Goal: Check status: Check status

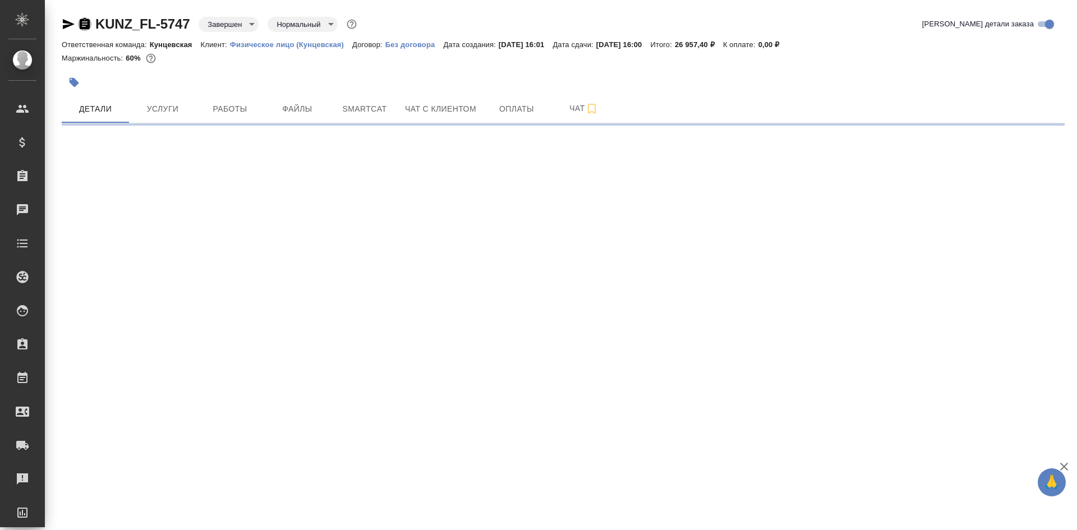
click at [82, 22] on icon "button" at bounding box center [84, 23] width 13 height 13
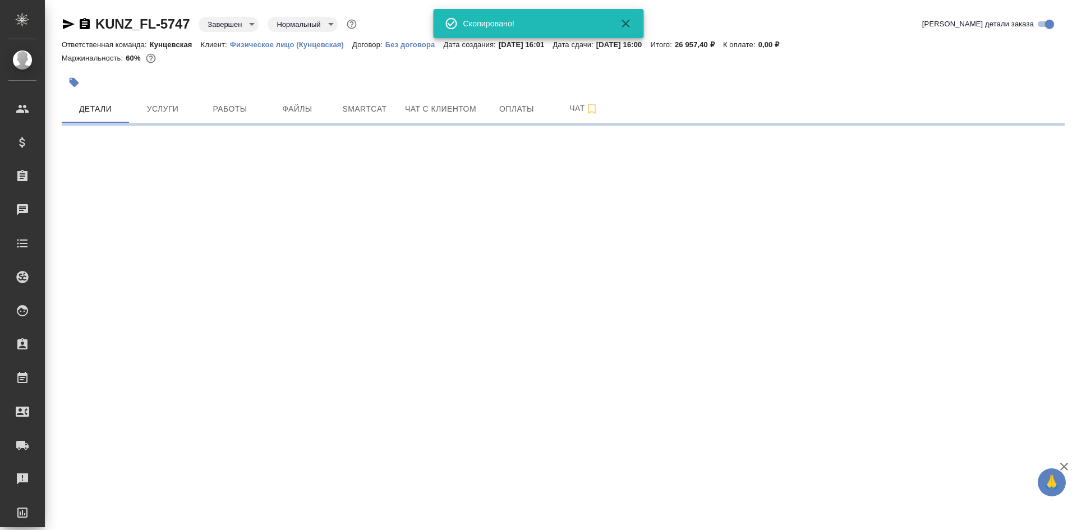
select select "RU"
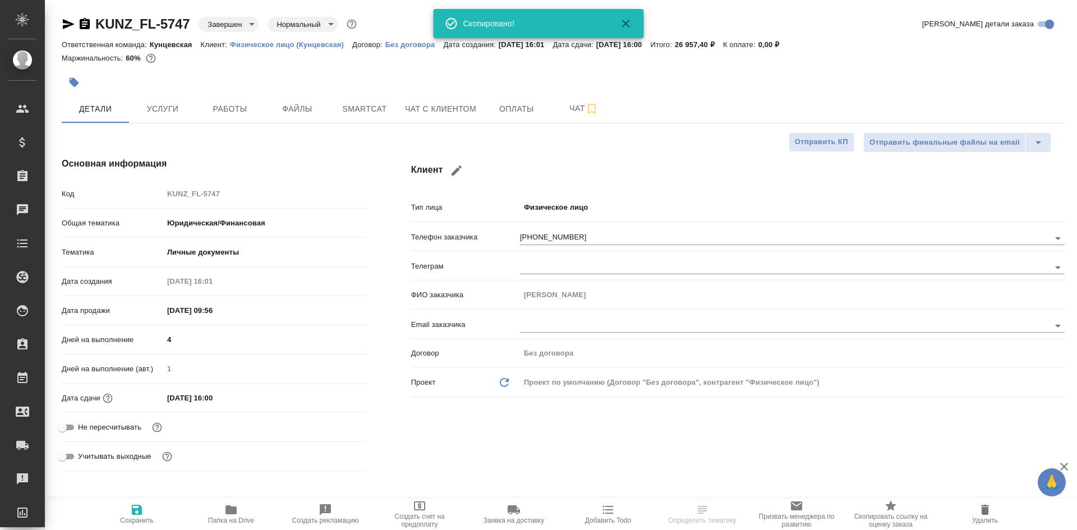
type textarea "x"
type input "Газизов Ринат"
type input "[PERSON_NAME]"
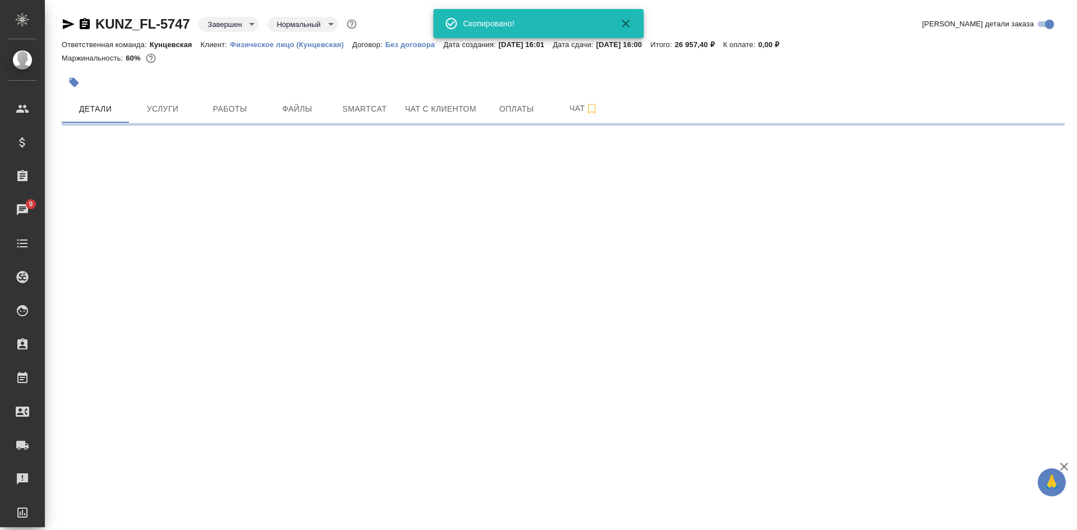
select select "RU"
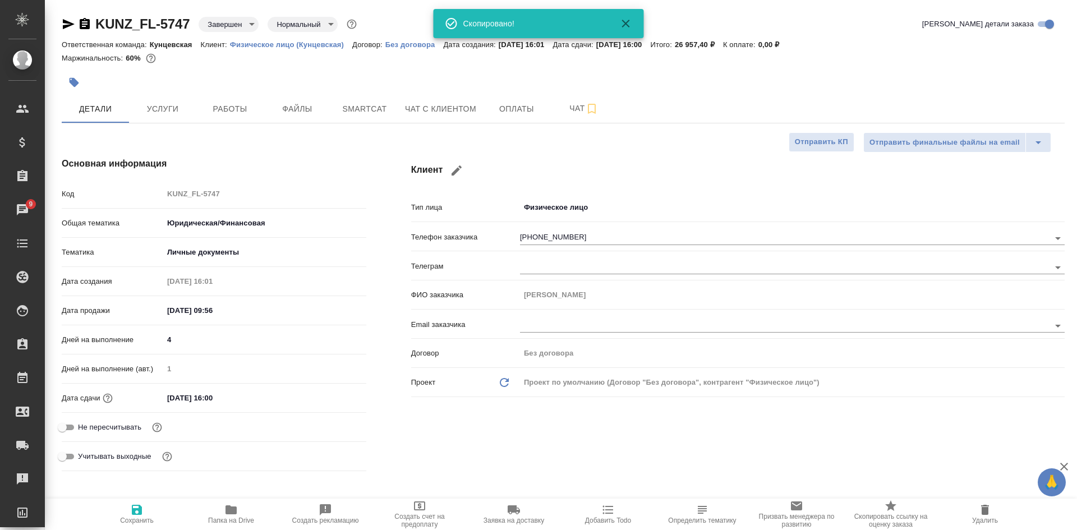
type textarea "x"
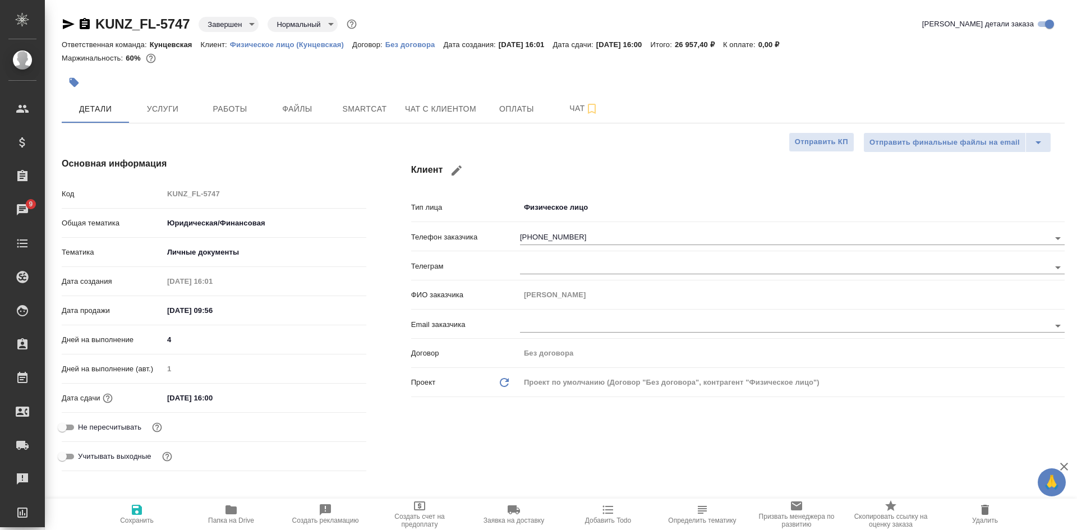
click at [87, 27] on icon "button" at bounding box center [85, 23] width 10 height 11
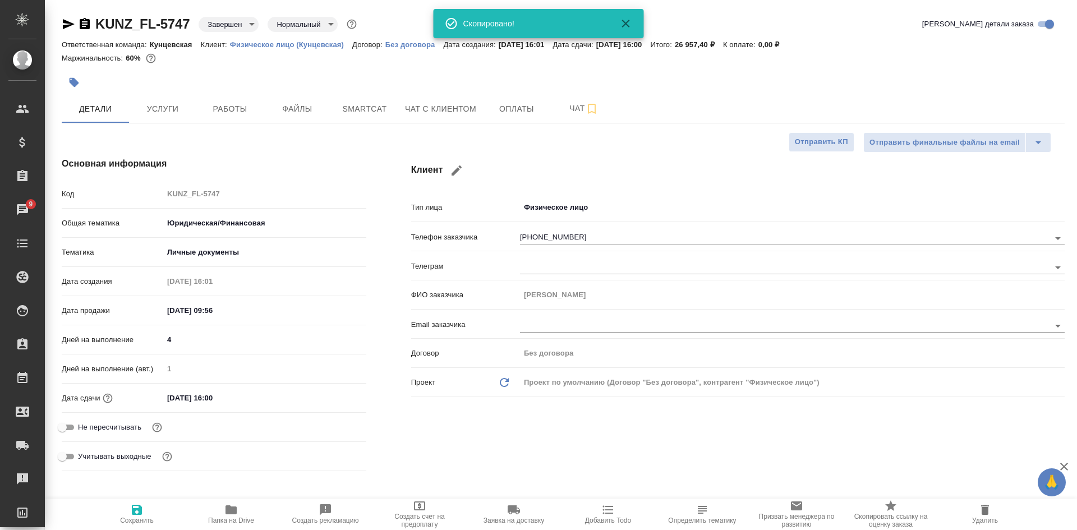
type textarea "x"
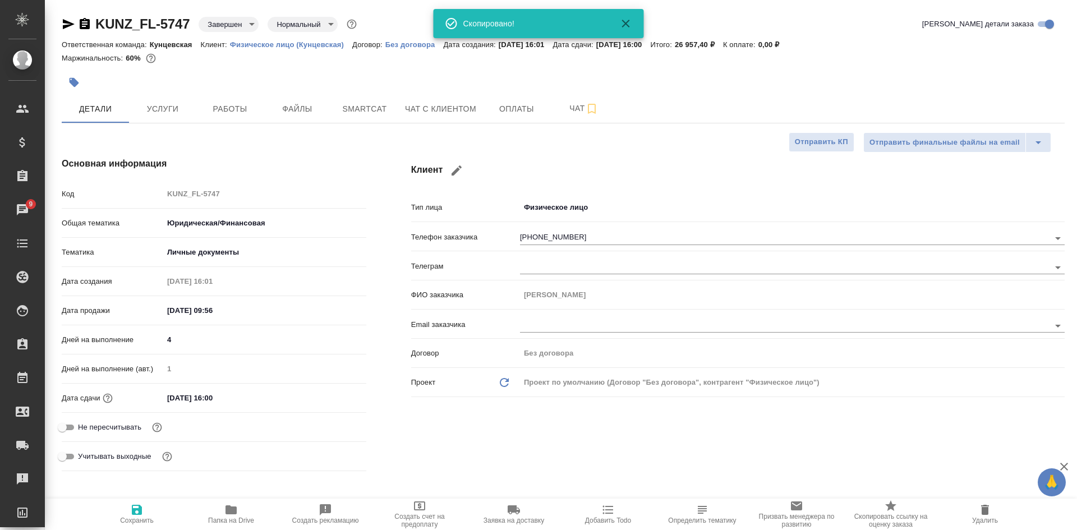
type textarea "x"
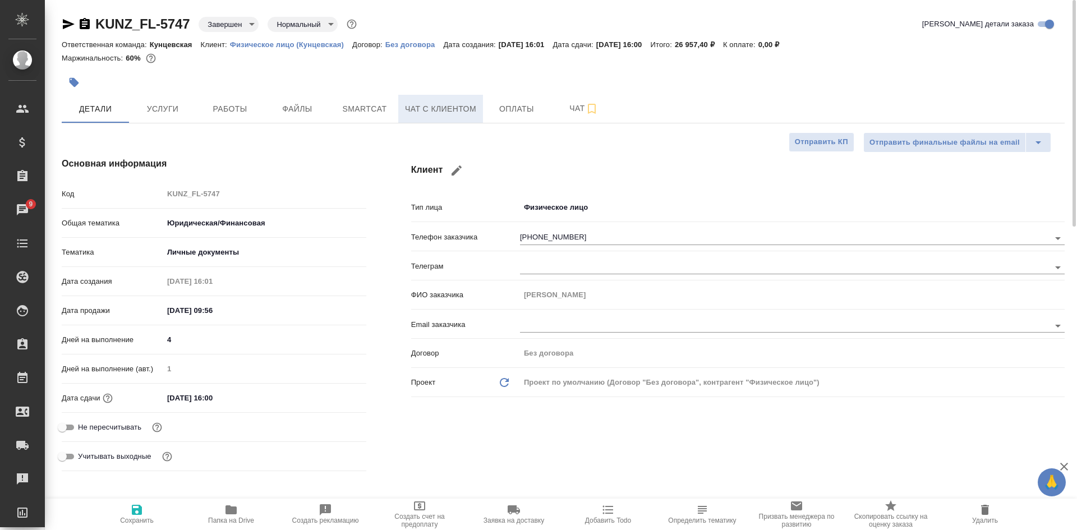
click at [454, 104] on span "Чат с клиентом" at bounding box center [440, 109] width 71 height 14
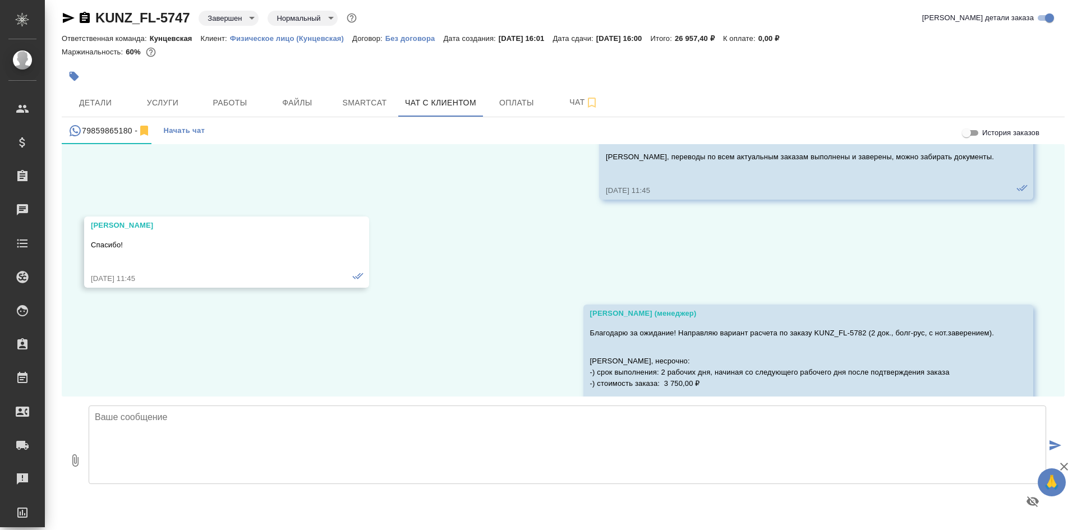
scroll to position [36957, 0]
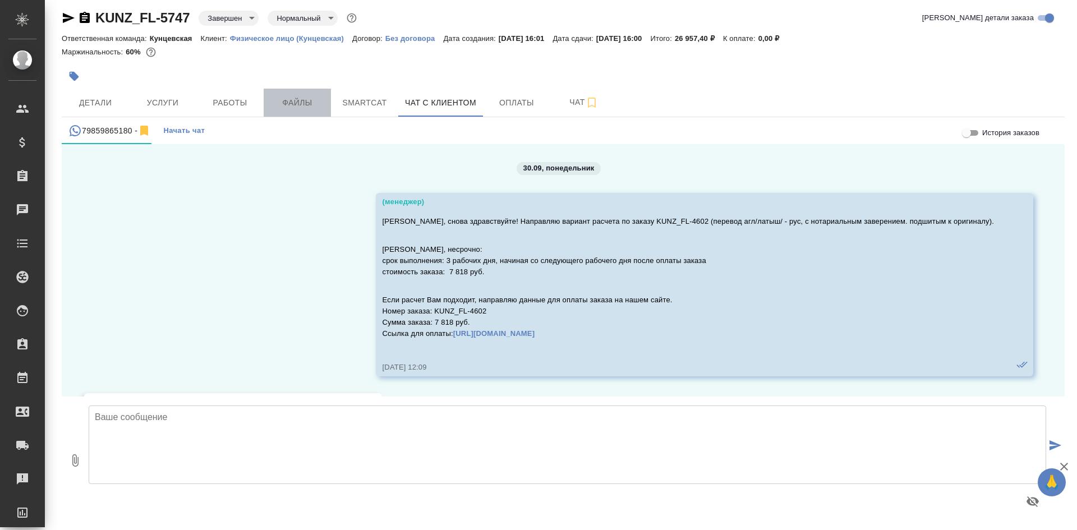
click at [285, 98] on span "Файлы" at bounding box center [297, 103] width 54 height 14
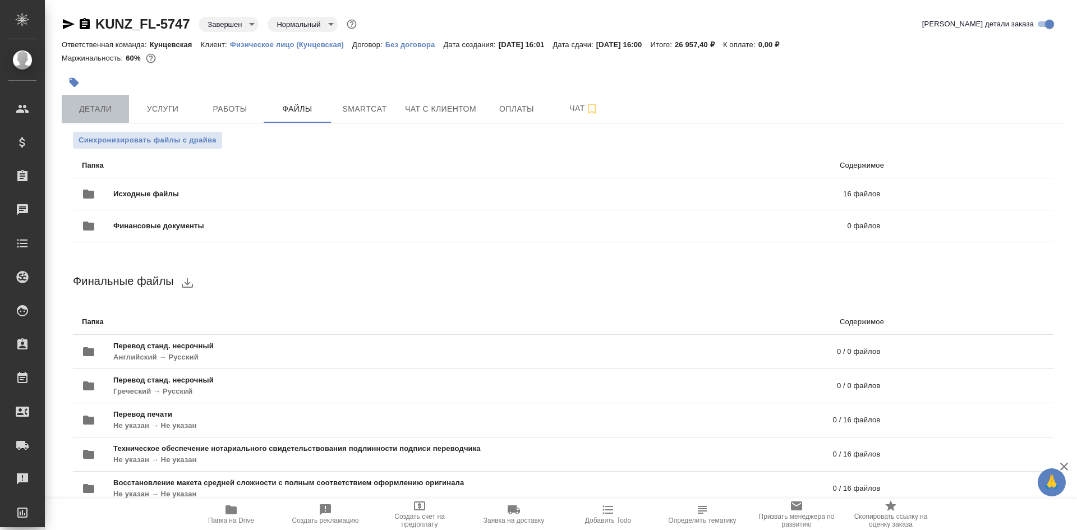
click at [109, 105] on span "Детали" at bounding box center [95, 109] width 54 height 14
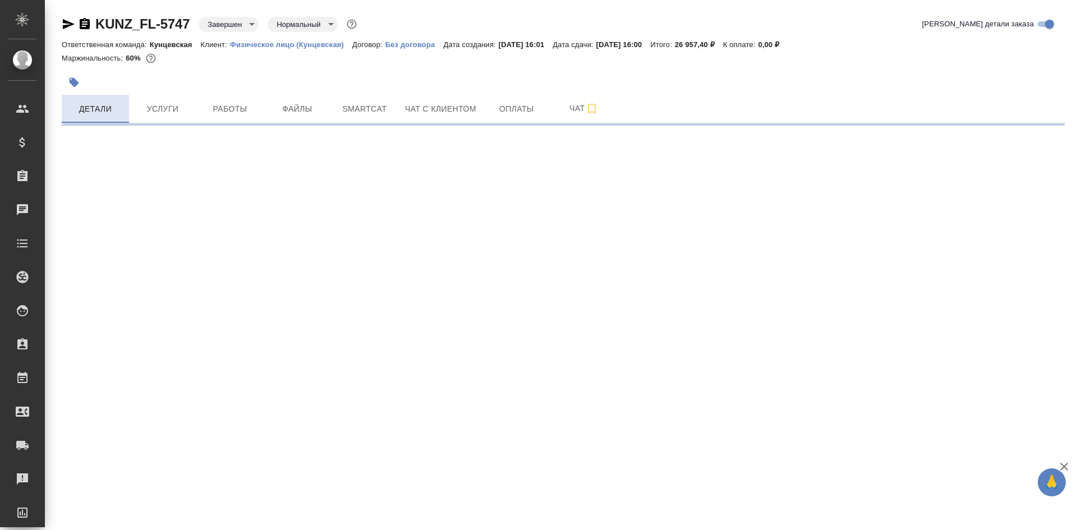
select select "RU"
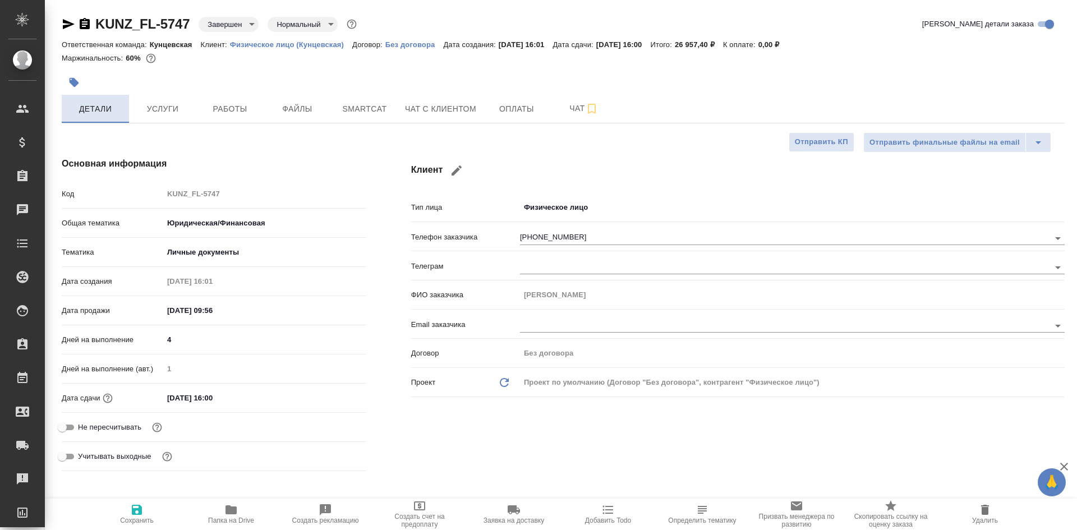
type textarea "x"
click at [150, 109] on span "Услуги" at bounding box center [163, 109] width 54 height 14
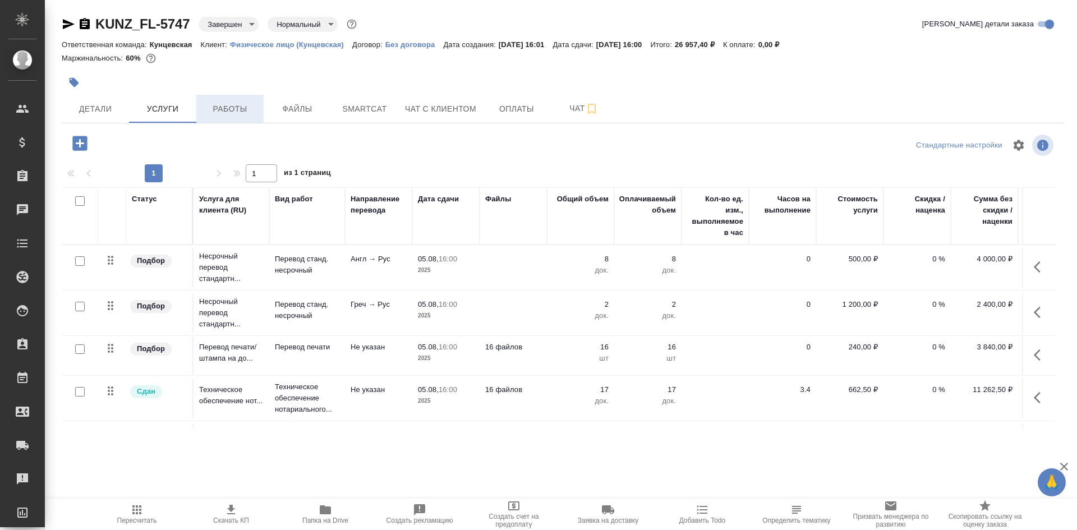
click at [228, 111] on span "Работы" at bounding box center [230, 109] width 54 height 14
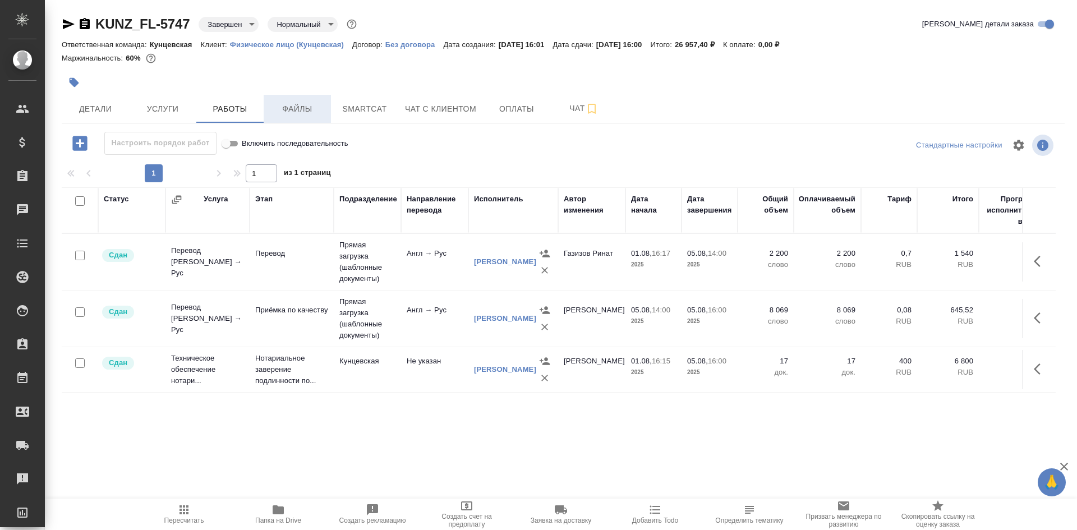
click at [302, 113] on span "Файлы" at bounding box center [297, 109] width 54 height 14
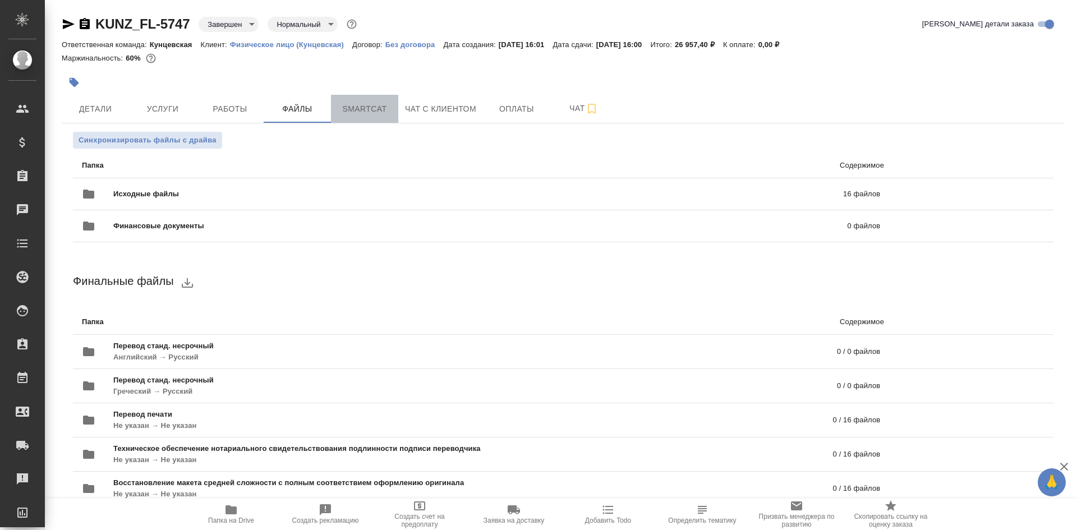
click at [370, 117] on button "Smartcat" at bounding box center [364, 109] width 67 height 28
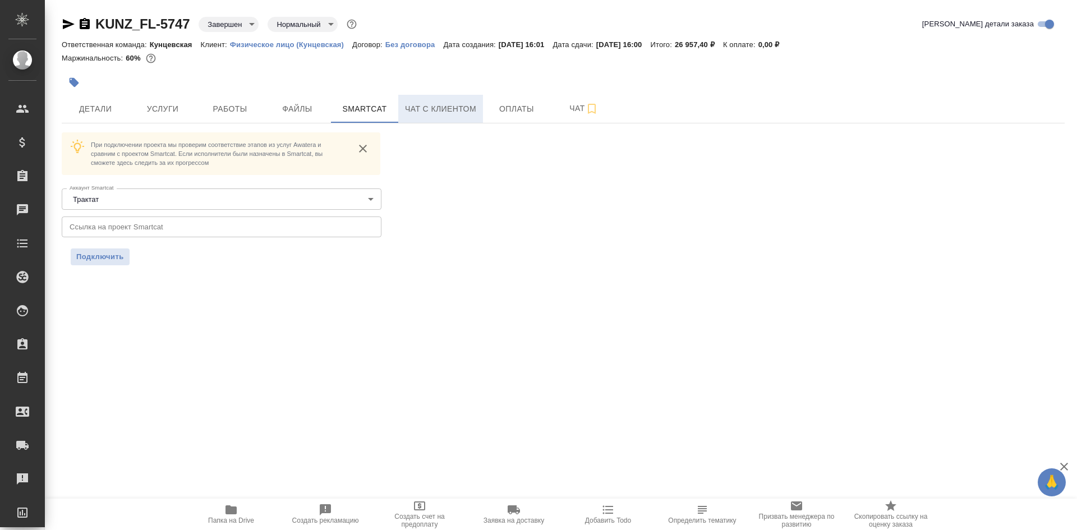
click at [444, 115] on span "Чат с клиентом" at bounding box center [440, 109] width 71 height 14
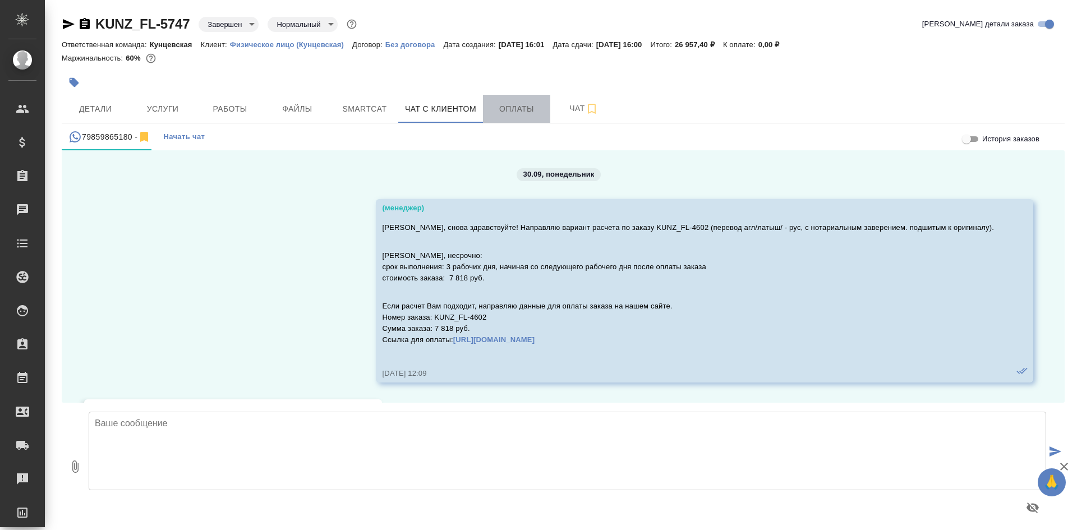
click at [520, 117] on button "Оплаты" at bounding box center [516, 109] width 67 height 28
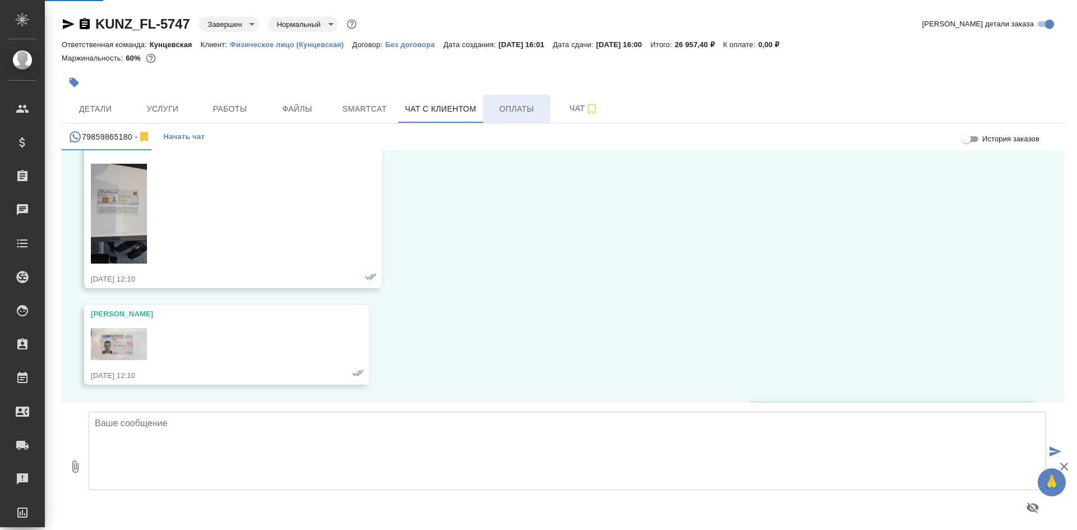
scroll to position [2285, 0]
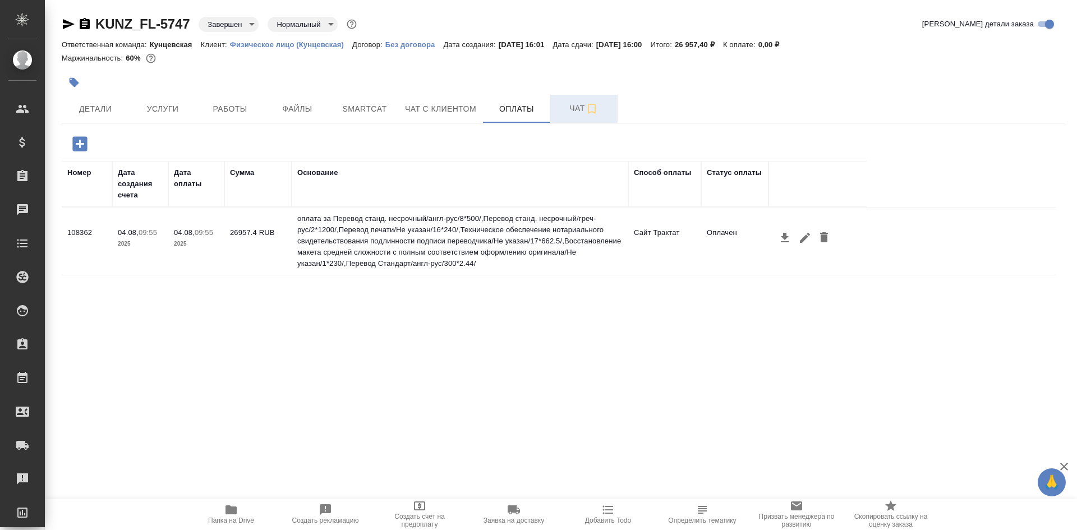
click at [582, 118] on button "Чат" at bounding box center [583, 109] width 67 height 28
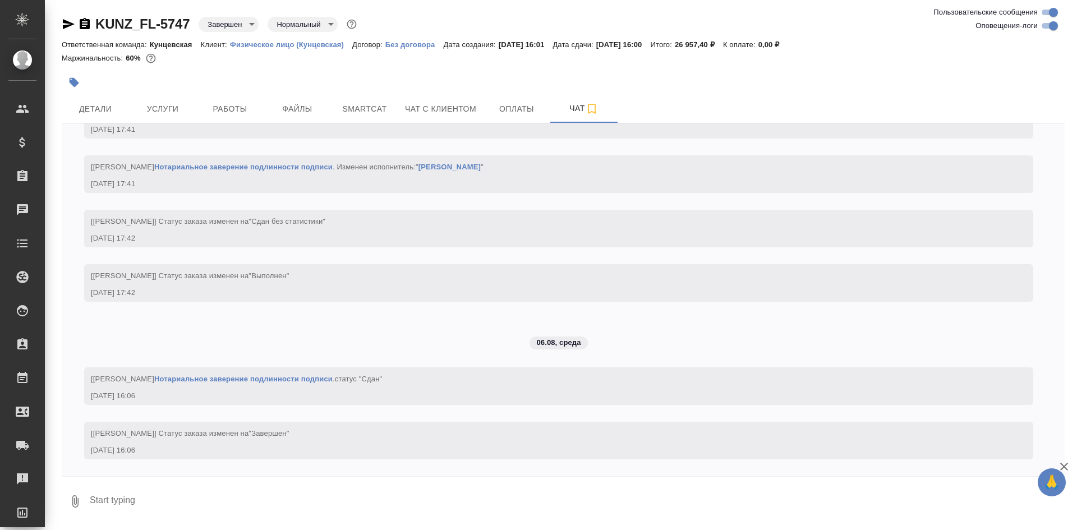
scroll to position [4602, 0]
